Goal: Task Accomplishment & Management: Complete application form

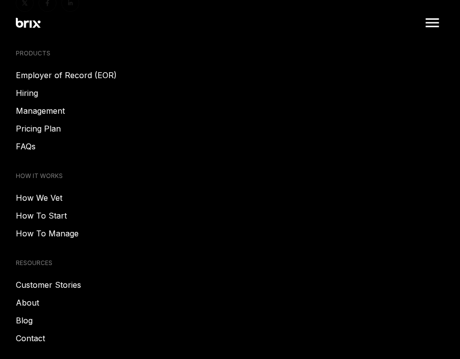
scroll to position [5119, 0]
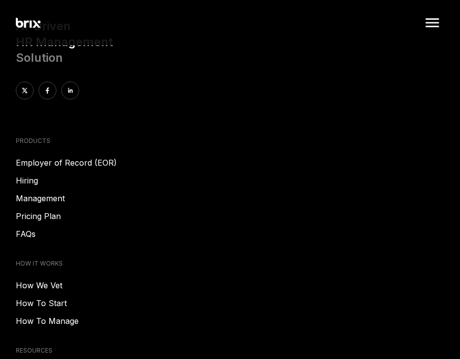
click at [31, 174] on link "Hiring" at bounding box center [230, 180] width 428 height 12
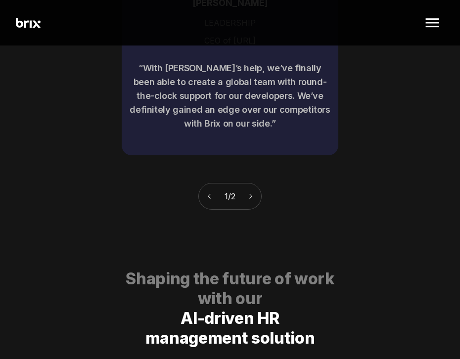
scroll to position [4588, 0]
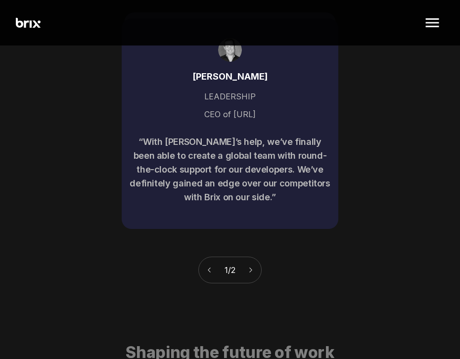
click at [437, 22] on img at bounding box center [432, 23] width 24 height 24
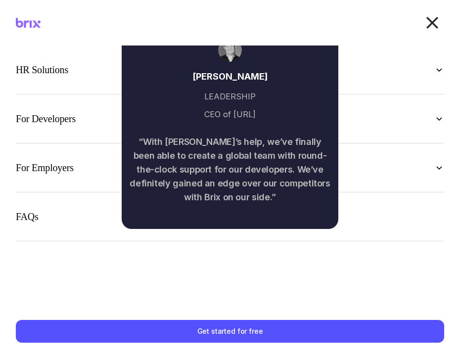
click at [83, 224] on div "FAQs" at bounding box center [230, 216] width 428 height 17
click at [273, 281] on div "HR Solutions Recruiter HR Assistant Global Talent Network Onboarding Manager Pe…" at bounding box center [230, 174] width 460 height 258
click at [432, 27] on img at bounding box center [432, 23] width 24 height 24
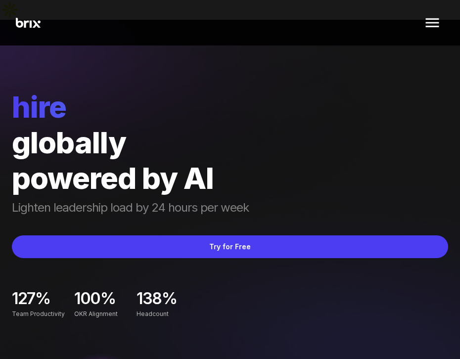
scroll to position [4588, 0]
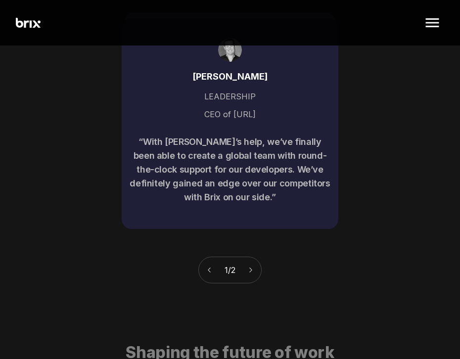
click at [431, 20] on img at bounding box center [432, 23] width 24 height 24
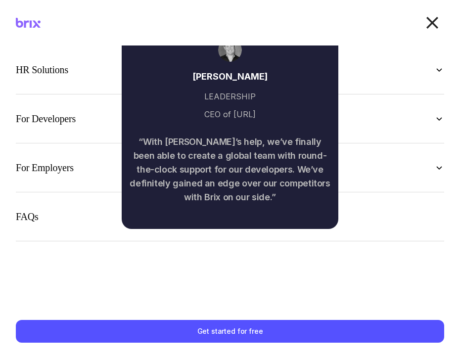
scroll to position [0, 0]
click at [430, 169] on div "For Employers" at bounding box center [230, 167] width 428 height 17
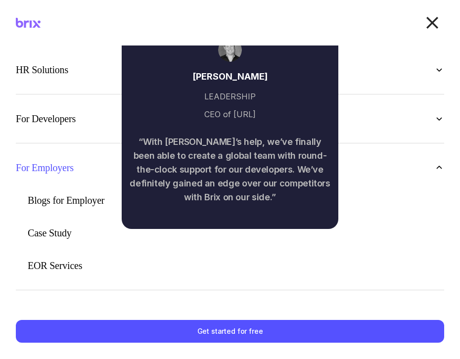
scroll to position [36, 0]
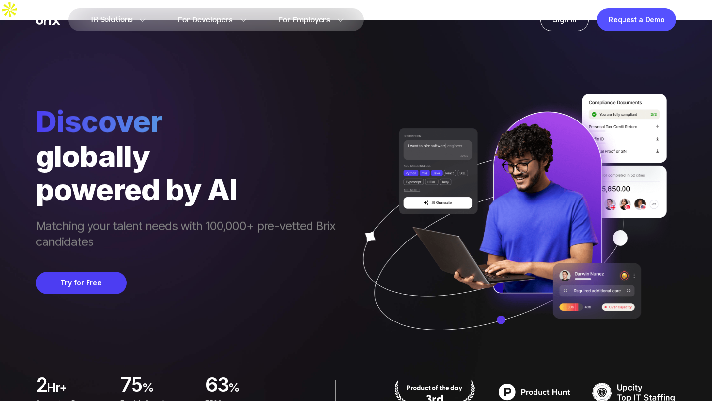
click at [275, 150] on div "globally" at bounding box center [190, 156] width 309 height 34
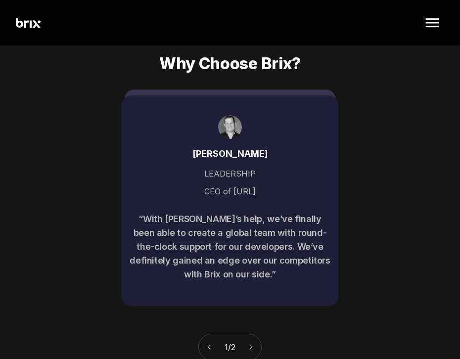
scroll to position [4435, 0]
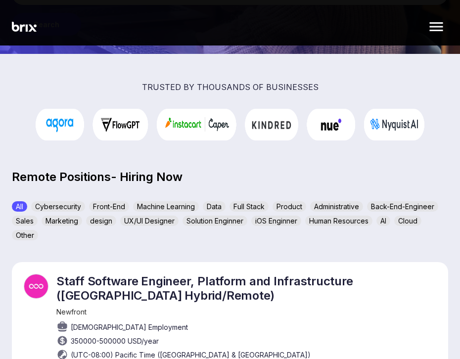
scroll to position [259, 0]
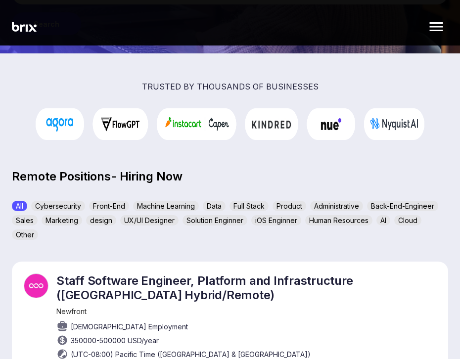
click at [150, 201] on div "Machine Learning" at bounding box center [166, 206] width 66 height 10
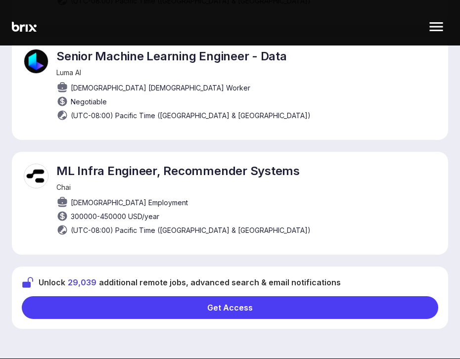
scroll to position [742, 0]
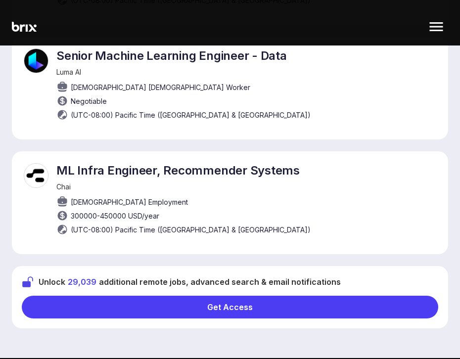
click at [110, 296] on div "Get Access" at bounding box center [230, 307] width 416 height 23
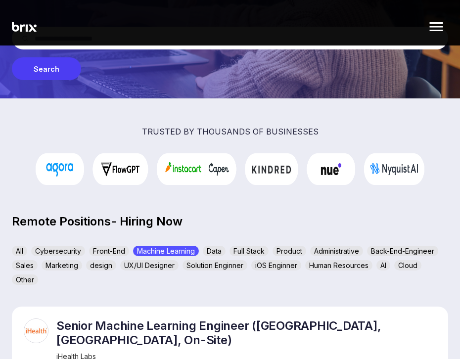
scroll to position [173, 0]
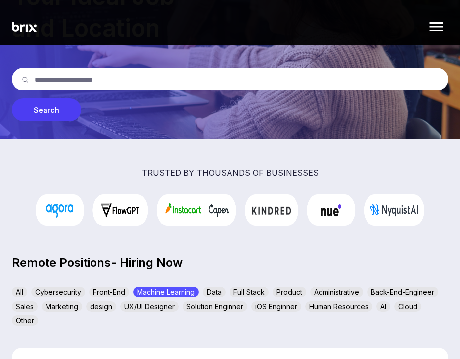
click at [216, 287] on div "Data" at bounding box center [214, 292] width 23 height 10
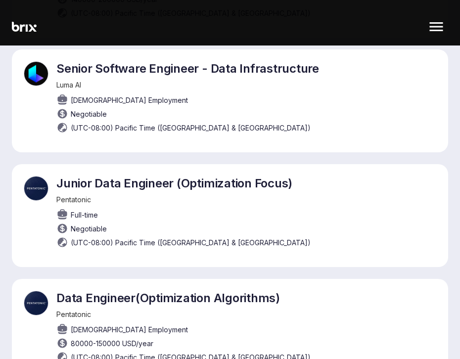
scroll to position [733, 0]
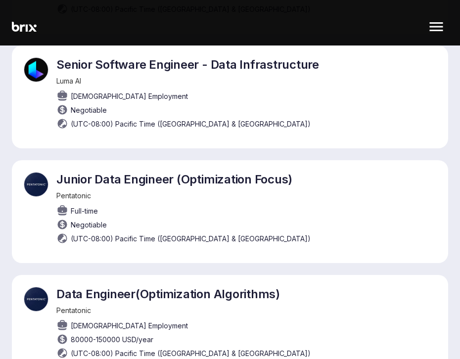
click at [142, 172] on p "Junior Data Engineer (Optimization Focus)" at bounding box center [183, 179] width 254 height 14
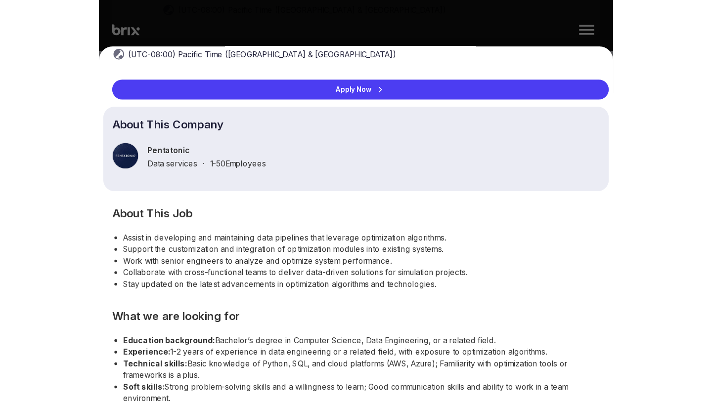
scroll to position [0, 0]
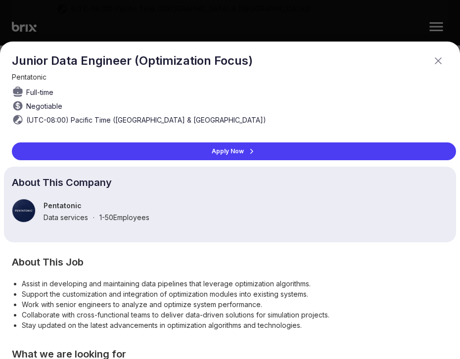
click at [169, 153] on div "Apply Now" at bounding box center [234, 151] width 444 height 18
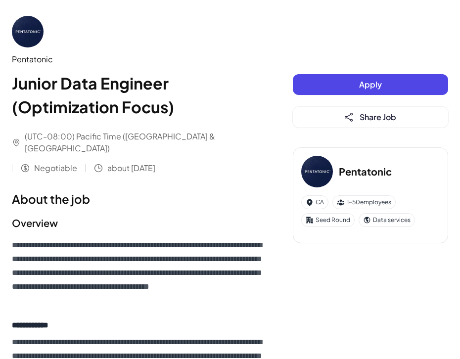
click at [326, 83] on button "Apply" at bounding box center [370, 84] width 155 height 21
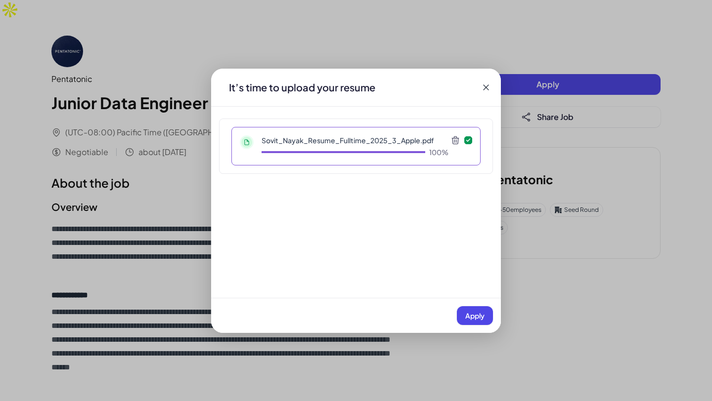
click at [459, 313] on span "Apply" at bounding box center [474, 315] width 19 height 9
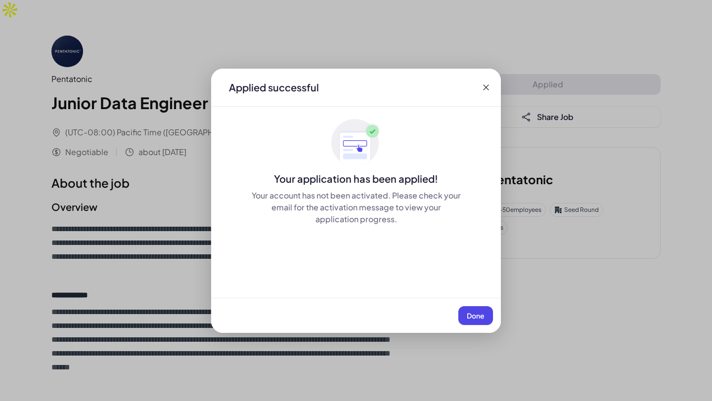
click at [459, 316] on span "Done" at bounding box center [476, 315] width 18 height 9
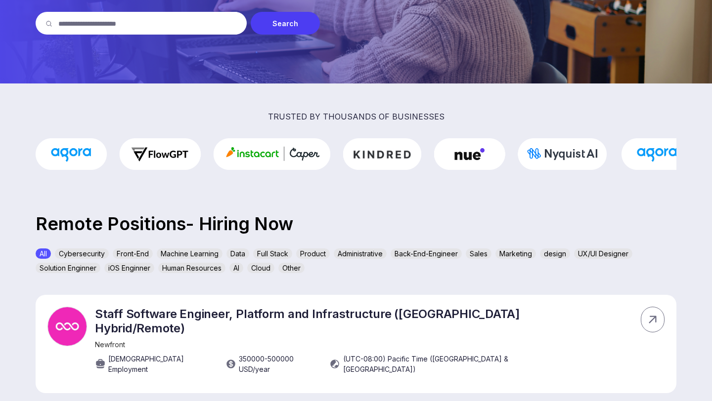
scroll to position [167, 0]
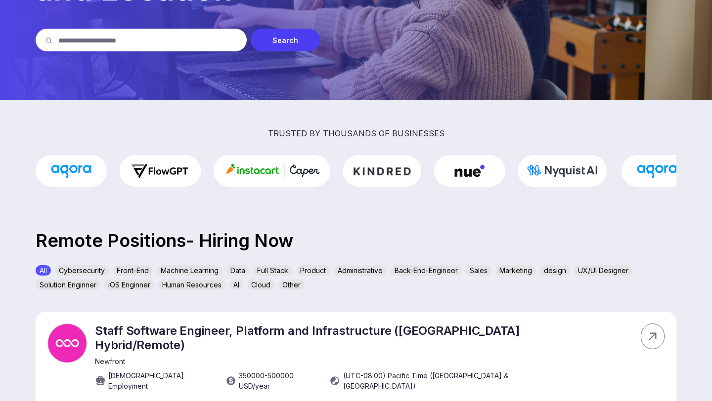
click at [203, 265] on div "Machine Learning" at bounding box center [190, 270] width 66 height 10
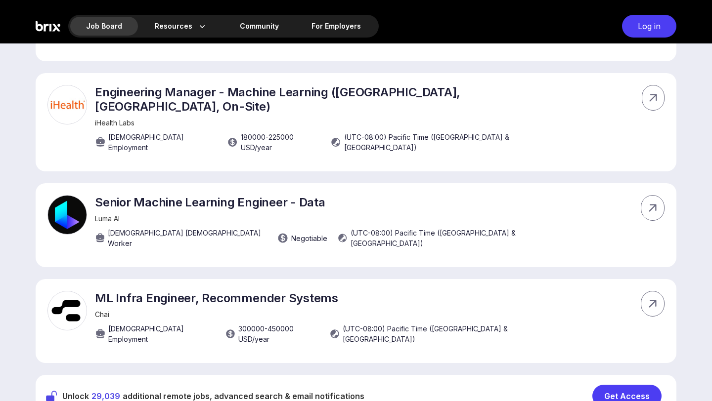
scroll to position [508, 0]
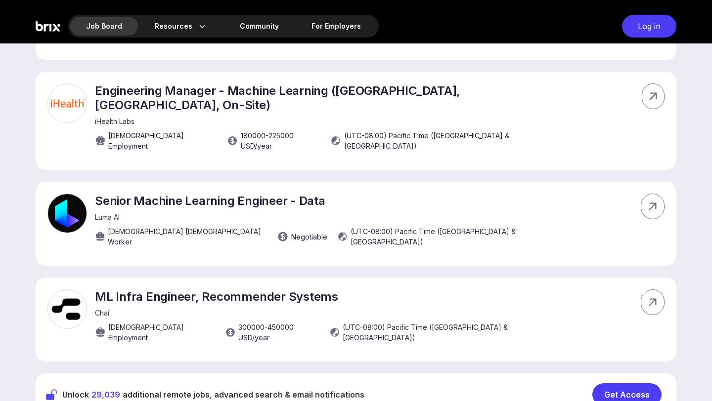
click at [614, 384] on div "Get Access" at bounding box center [626, 395] width 69 height 23
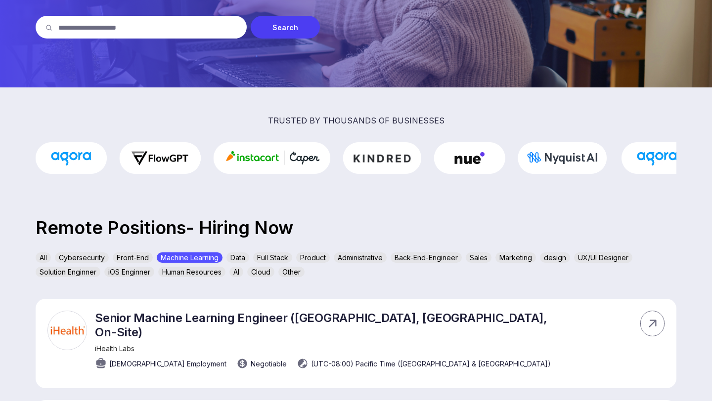
scroll to position [186, 0]
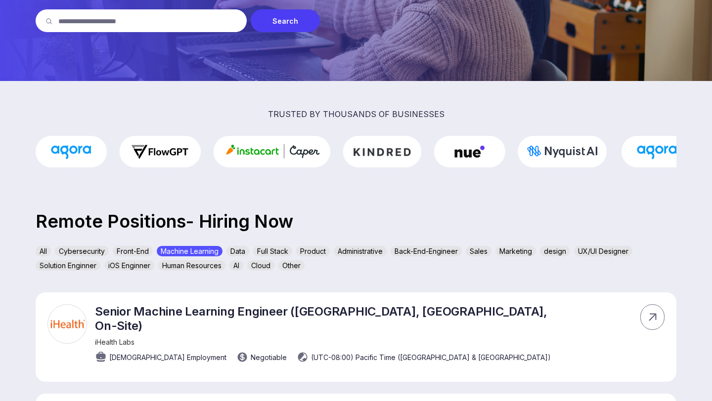
click at [241, 246] on div "Data" at bounding box center [237, 251] width 23 height 10
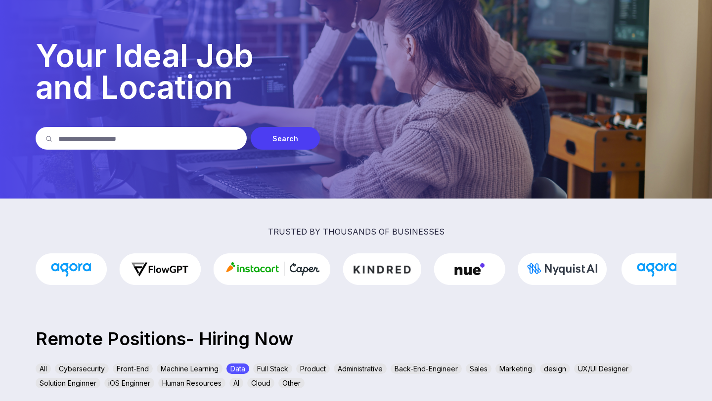
scroll to position [195, 0]
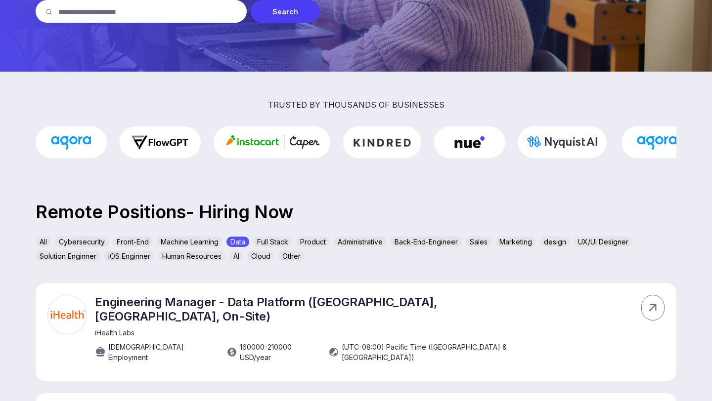
click at [285, 237] on div "Full Stack" at bounding box center [272, 242] width 39 height 10
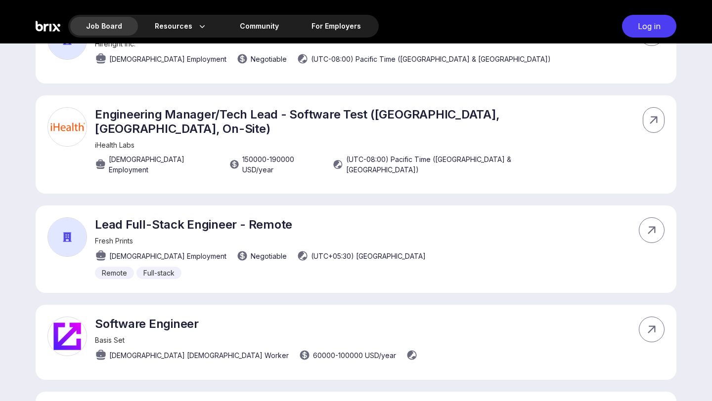
scroll to position [650, 0]
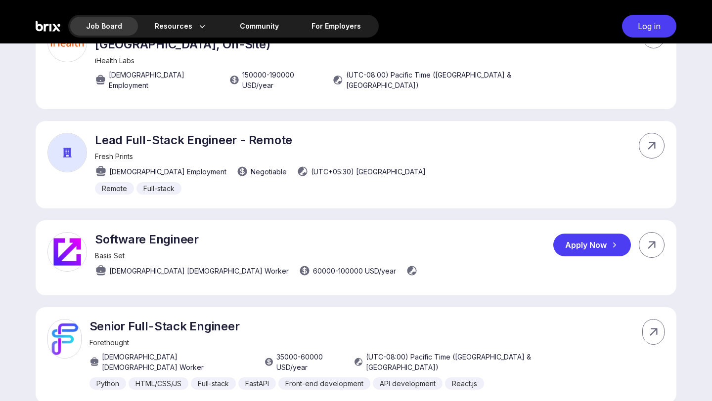
click at [187, 232] on p "Software Engineer" at bounding box center [257, 239] width 325 height 14
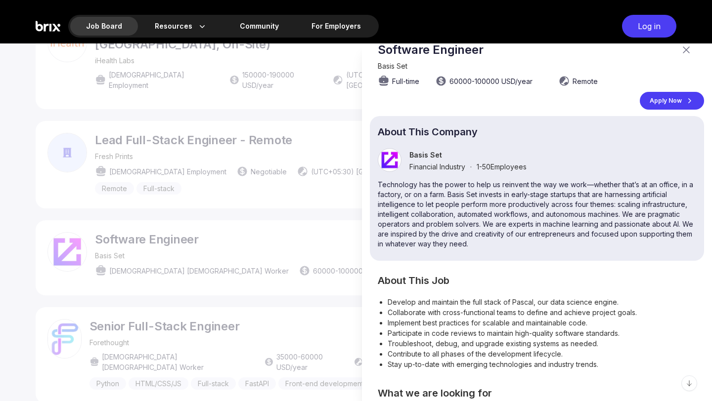
scroll to position [0, 0]
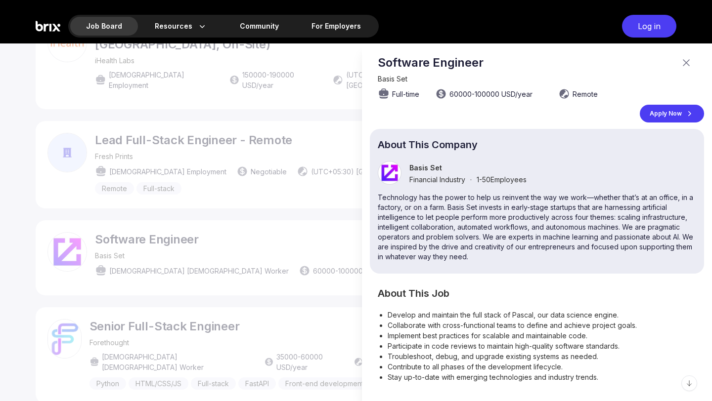
click at [660, 120] on div "Apply Now" at bounding box center [672, 114] width 64 height 18
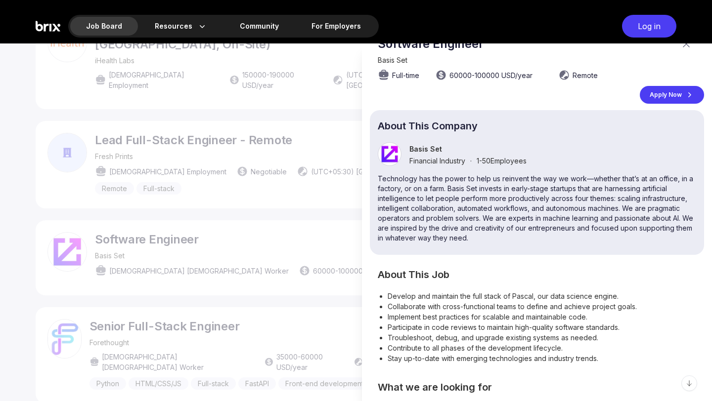
scroll to position [40, 0]
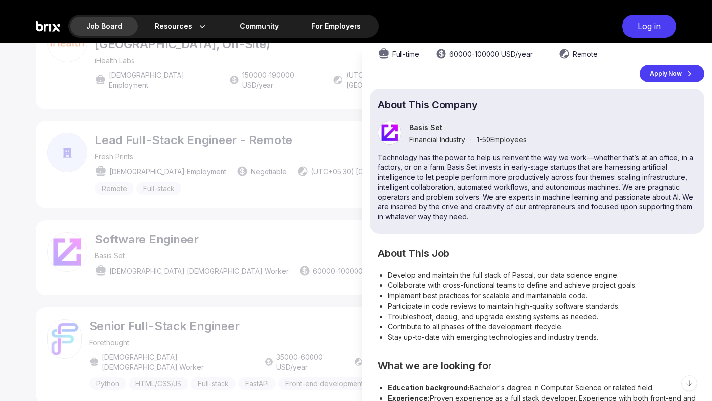
click at [313, 175] on div at bounding box center [356, 222] width 712 height 358
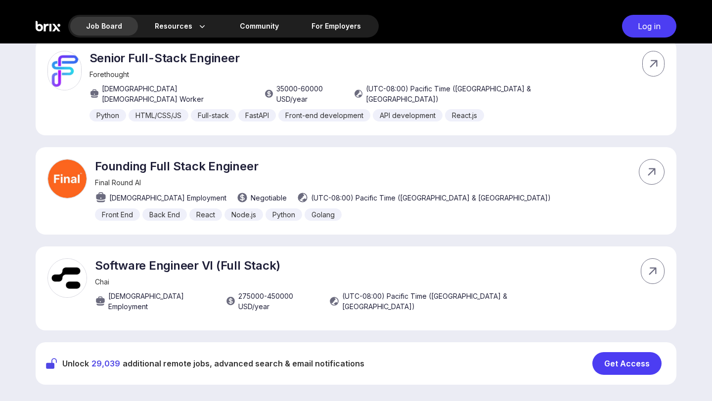
scroll to position [919, 0]
click at [570, 160] on div "Apply Now" at bounding box center [592, 171] width 78 height 23
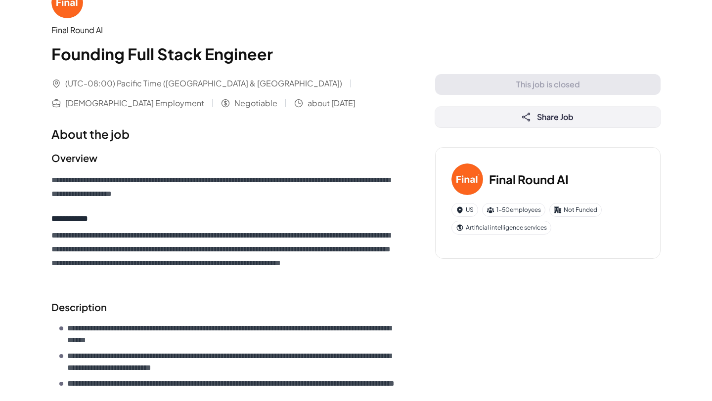
scroll to position [56, 0]
